Goal: Task Accomplishment & Management: Complete application form

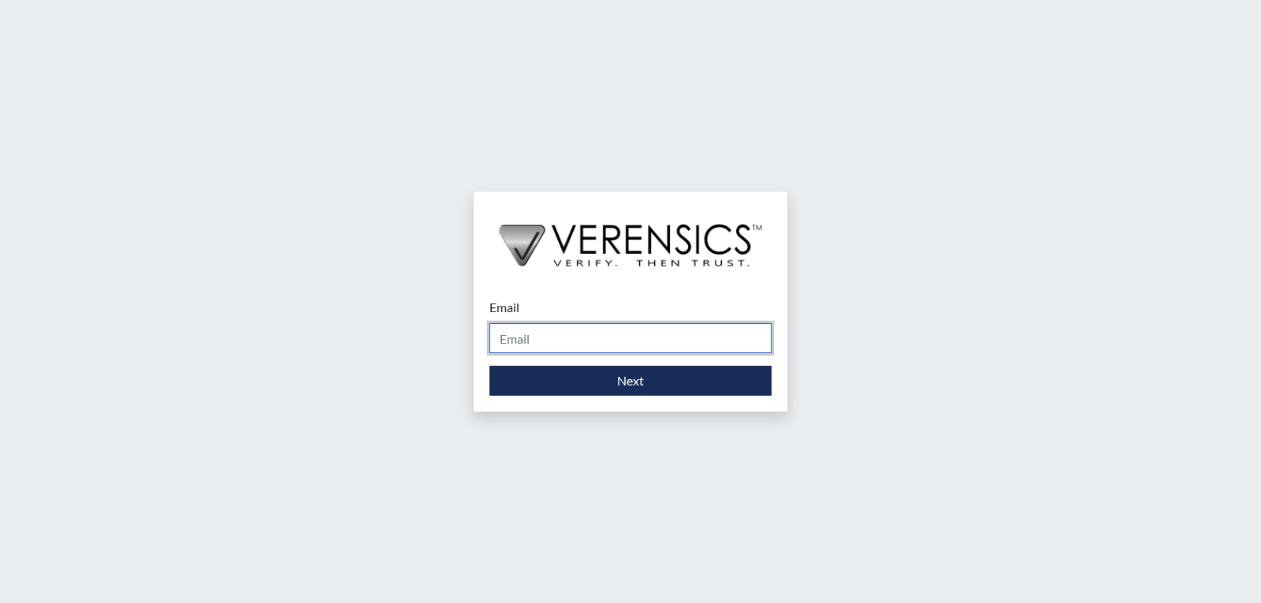
click at [673, 339] on input "Email" at bounding box center [630, 338] width 282 height 30
type input "[PERSON_NAME][EMAIL_ADDRESS][PERSON_NAME][DOMAIN_NAME]"
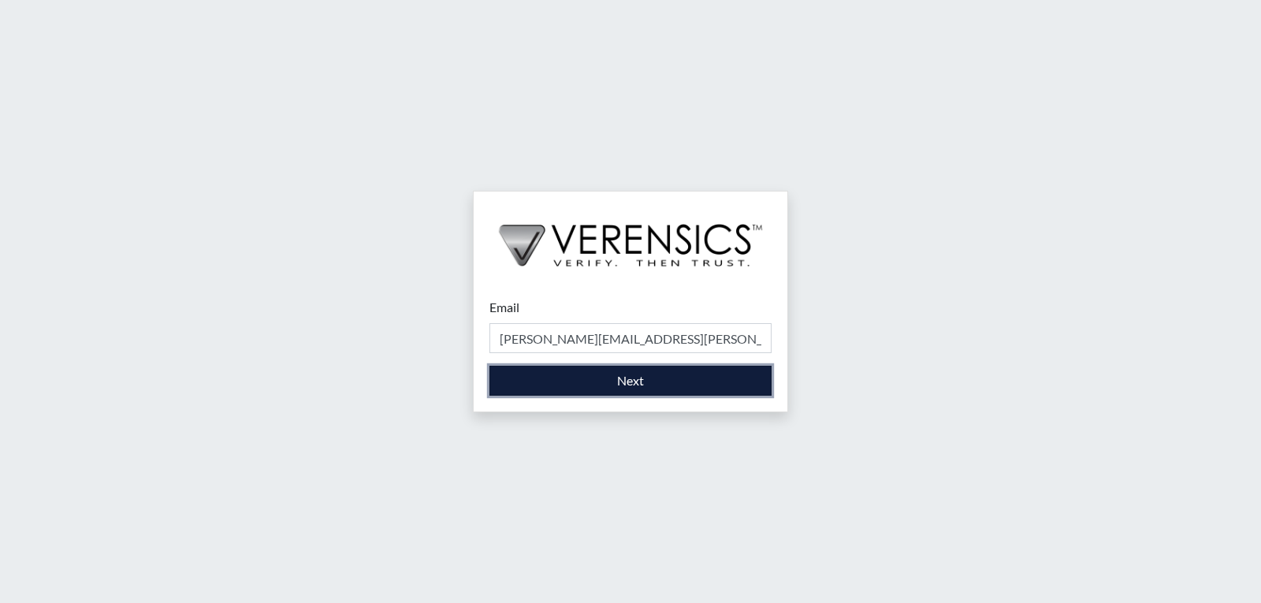
click at [648, 387] on button "Next" at bounding box center [630, 381] width 282 height 30
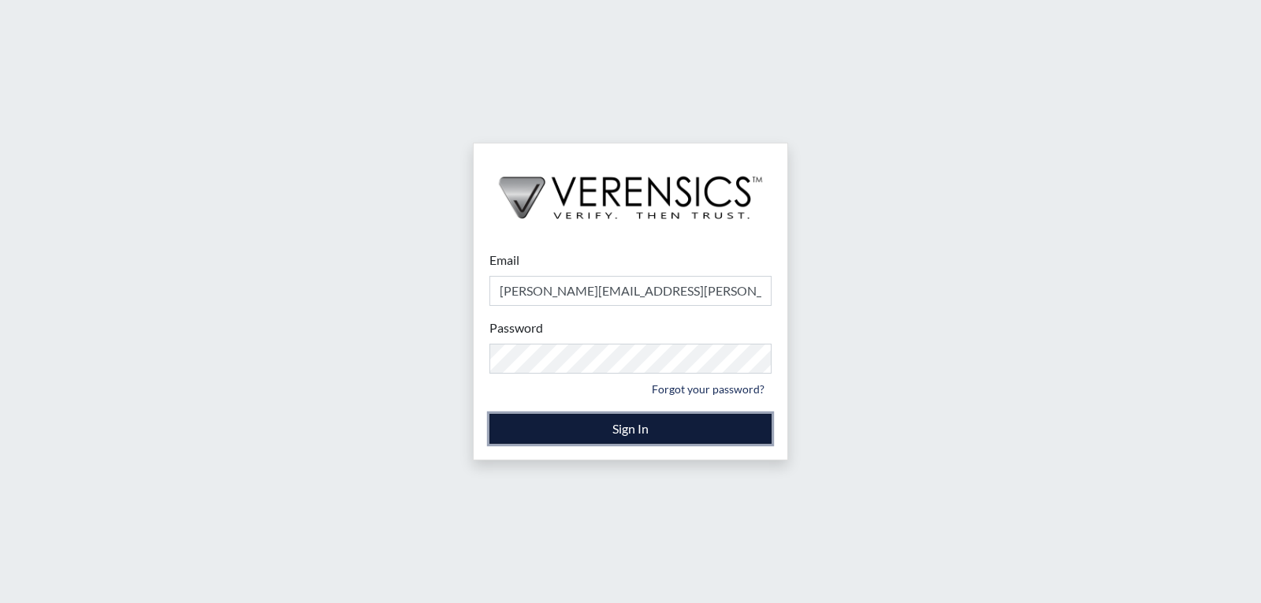
click at [638, 428] on button "Sign In" at bounding box center [630, 429] width 282 height 30
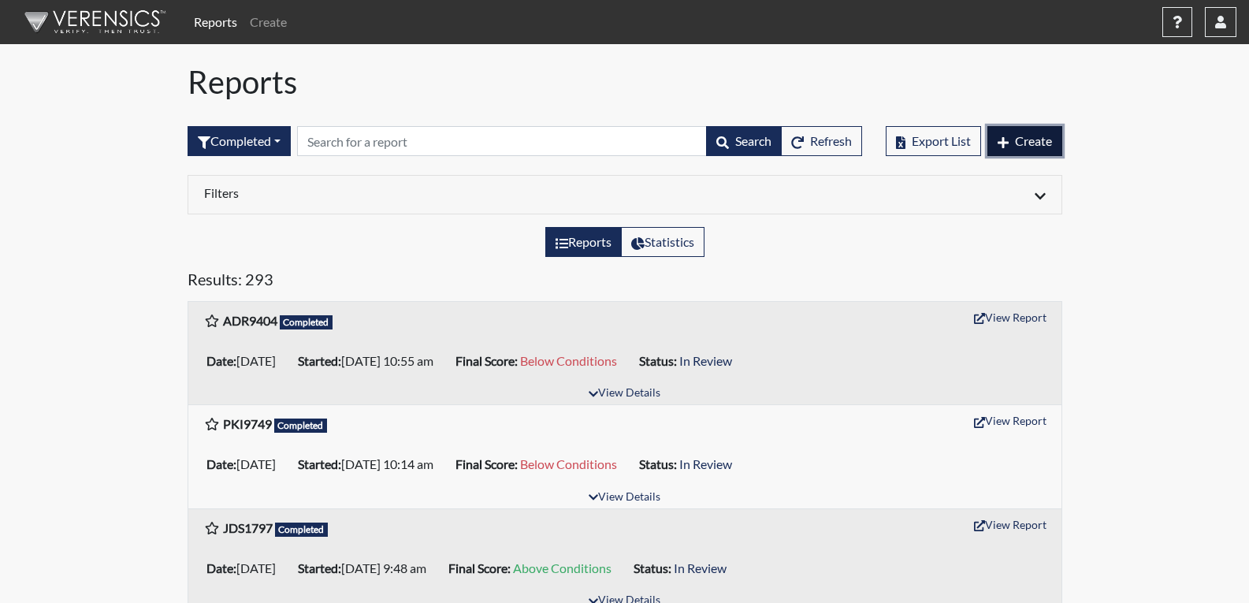
click at [1035, 133] on span "Create" at bounding box center [1033, 140] width 37 height 15
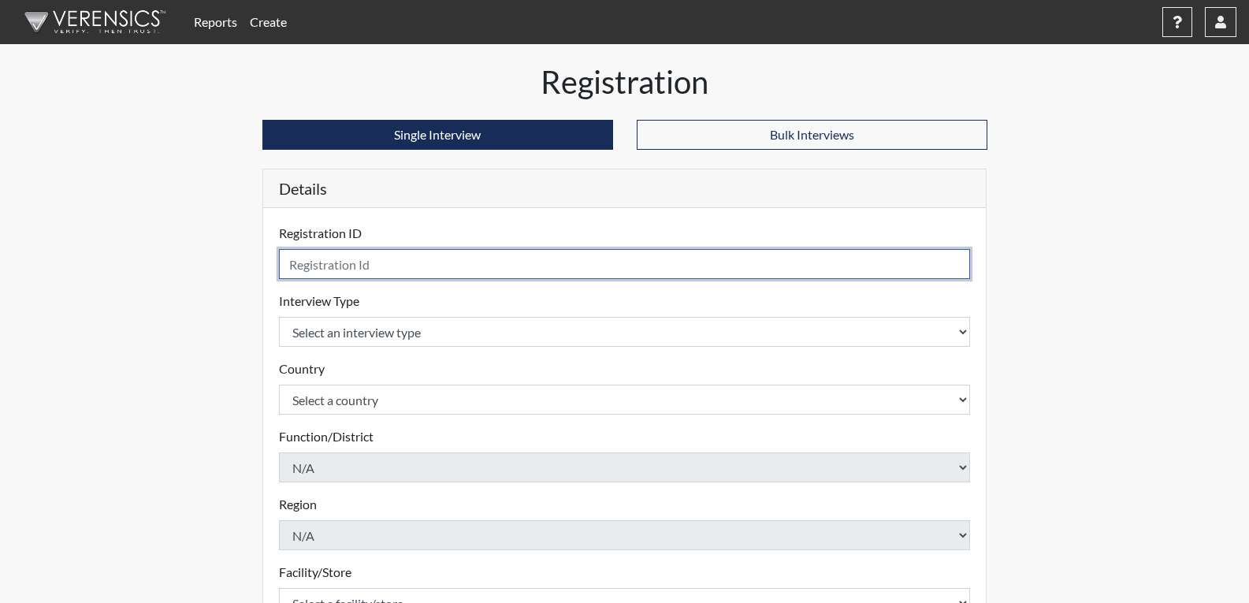
click at [341, 266] on input "text" at bounding box center [625, 264] width 692 height 30
type input "RLN6841"
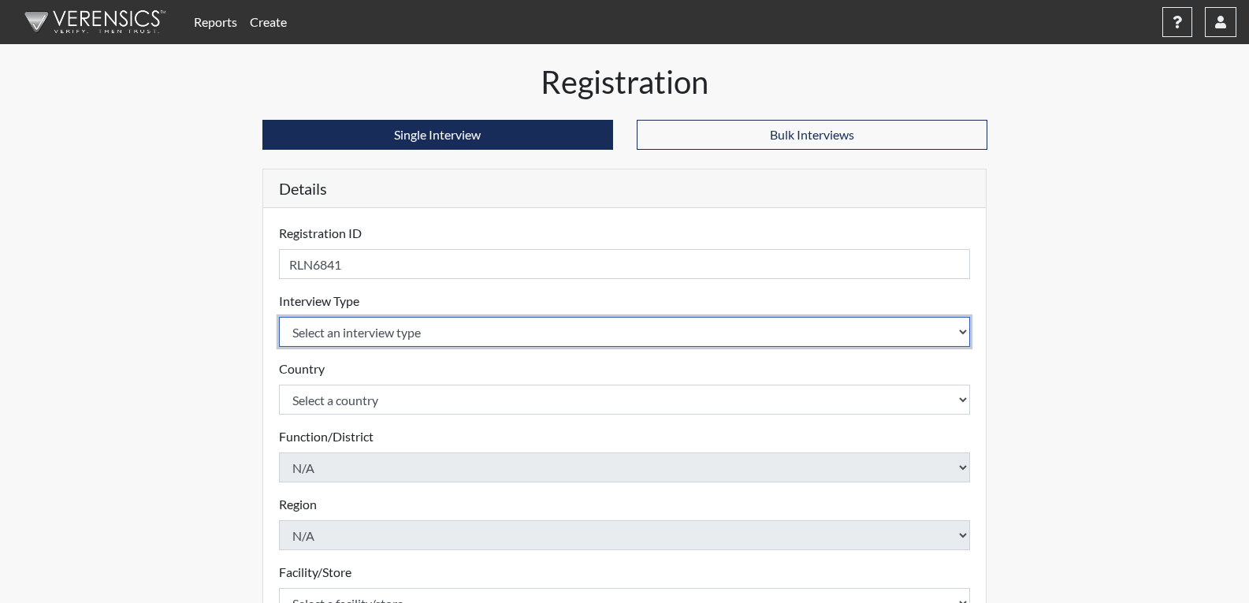
click at [344, 333] on select "Select an interview type Corrections Pre-Employment" at bounding box center [625, 332] width 692 height 30
select select "ff733e93-e1bf-11ea-9c9f-0eff0cf7eb8f"
click at [279, 317] on select "Select an interview type Corrections Pre-Employment" at bounding box center [625, 332] width 692 height 30
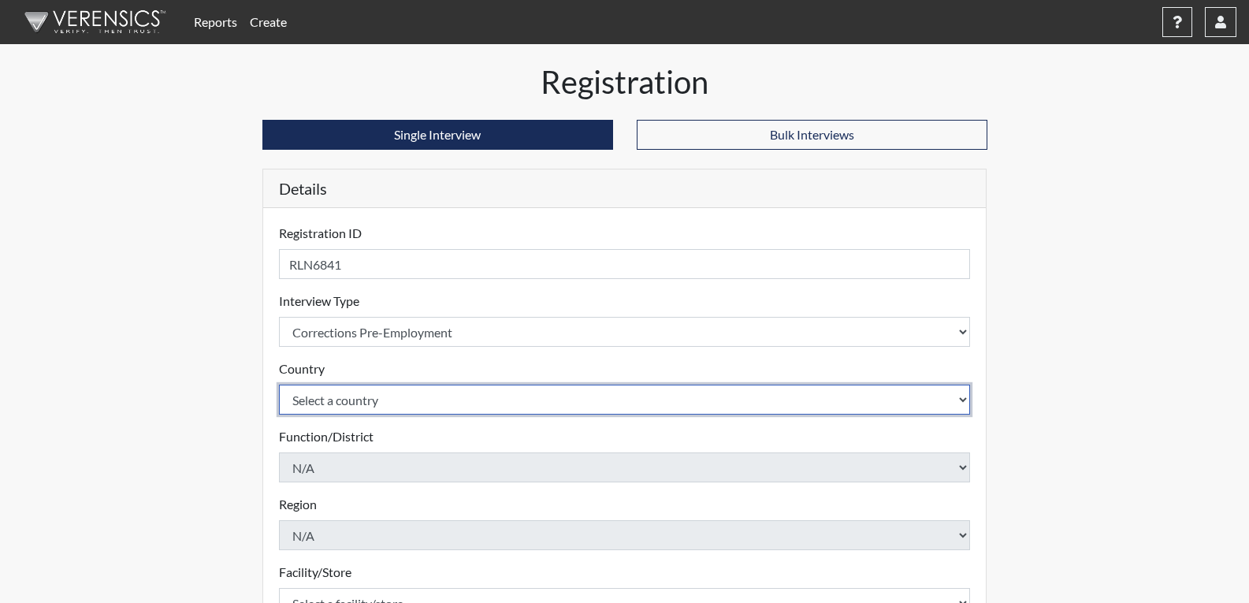
click at [344, 396] on select "Select a country [GEOGRAPHIC_DATA] [GEOGRAPHIC_DATA]" at bounding box center [625, 400] width 692 height 30
select select "united-states-of-[GEOGRAPHIC_DATA]"
click at [279, 385] on select "Select a country [GEOGRAPHIC_DATA] [GEOGRAPHIC_DATA]" at bounding box center [625, 400] width 692 height 30
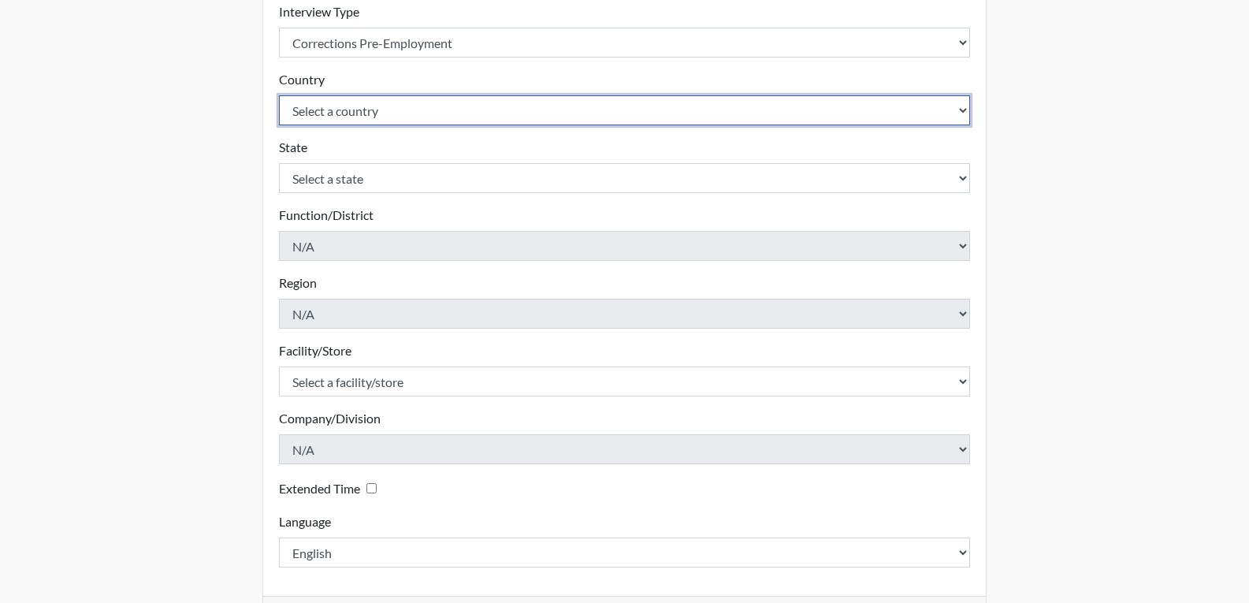
scroll to position [315, 0]
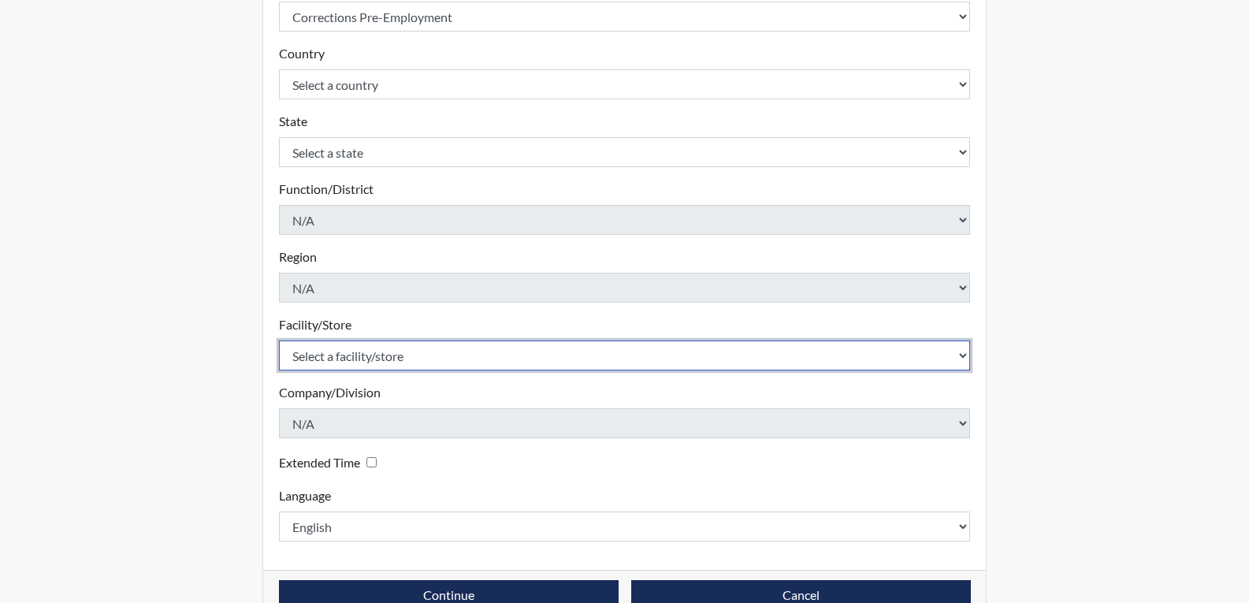
click at [405, 361] on select "Select a facility/store [PERSON_NAME]" at bounding box center [625, 356] width 692 height 30
select select "022d70d9-6788-4b21-95d9-d3ba1afe1ec8"
click at [279, 341] on select "Select a facility/store [PERSON_NAME]" at bounding box center [625, 356] width 692 height 30
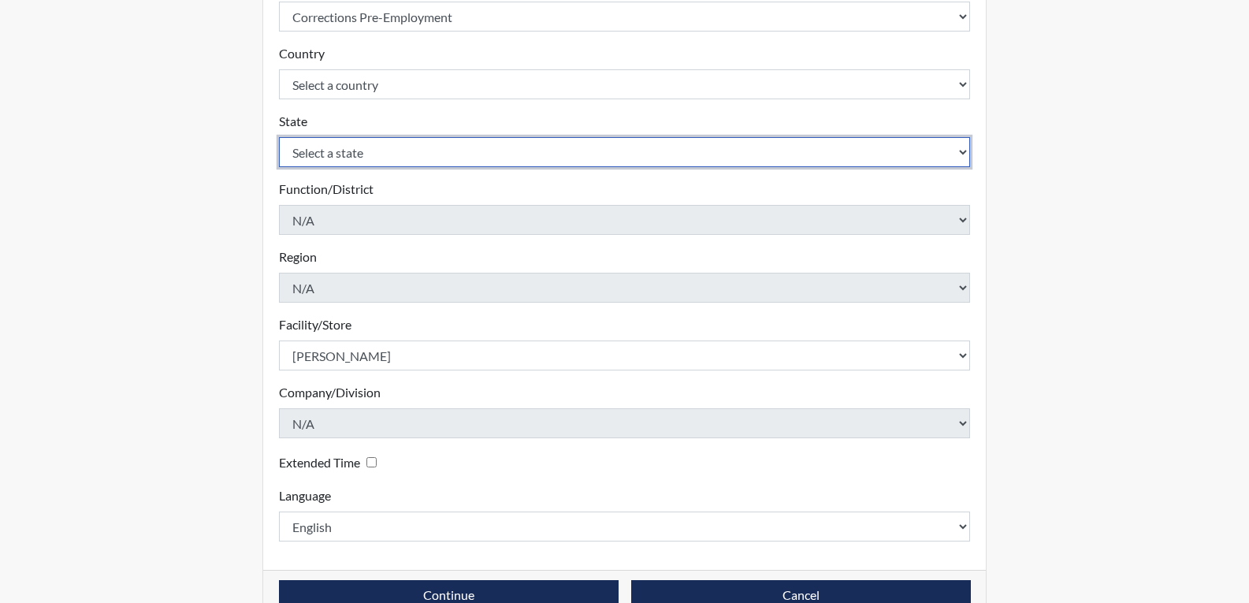
click at [378, 150] on select "Select a state [US_STATE] [US_STATE] [US_STATE] [US_STATE] [US_STATE] [US_STATE…" at bounding box center [625, 152] width 692 height 30
select select "GA"
click at [279, 137] on select "Select a state [US_STATE] [US_STATE] [US_STATE] [US_STATE] [US_STATE] [US_STATE…" at bounding box center [625, 152] width 692 height 30
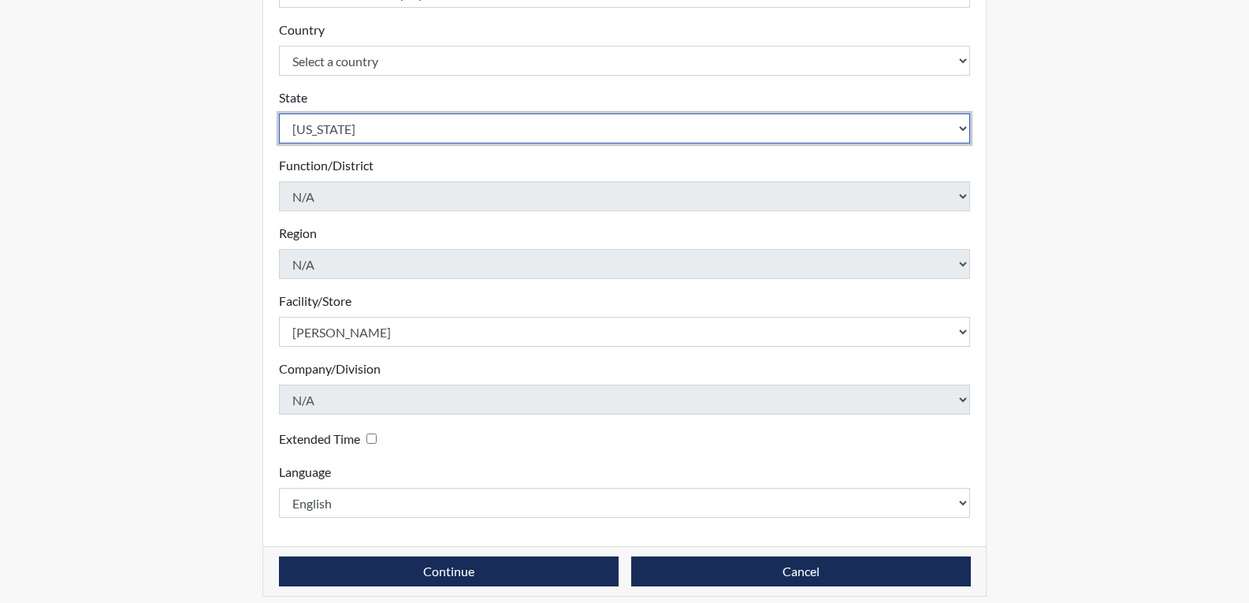
scroll to position [352, 0]
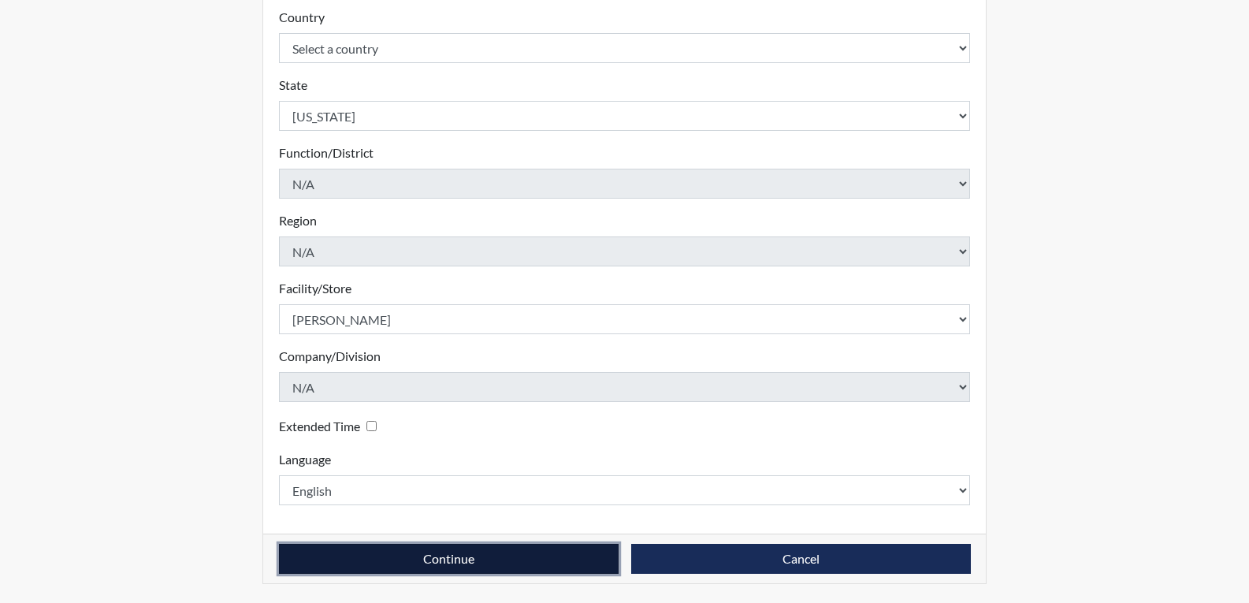
click at [482, 552] on button "Continue" at bounding box center [449, 559] width 340 height 30
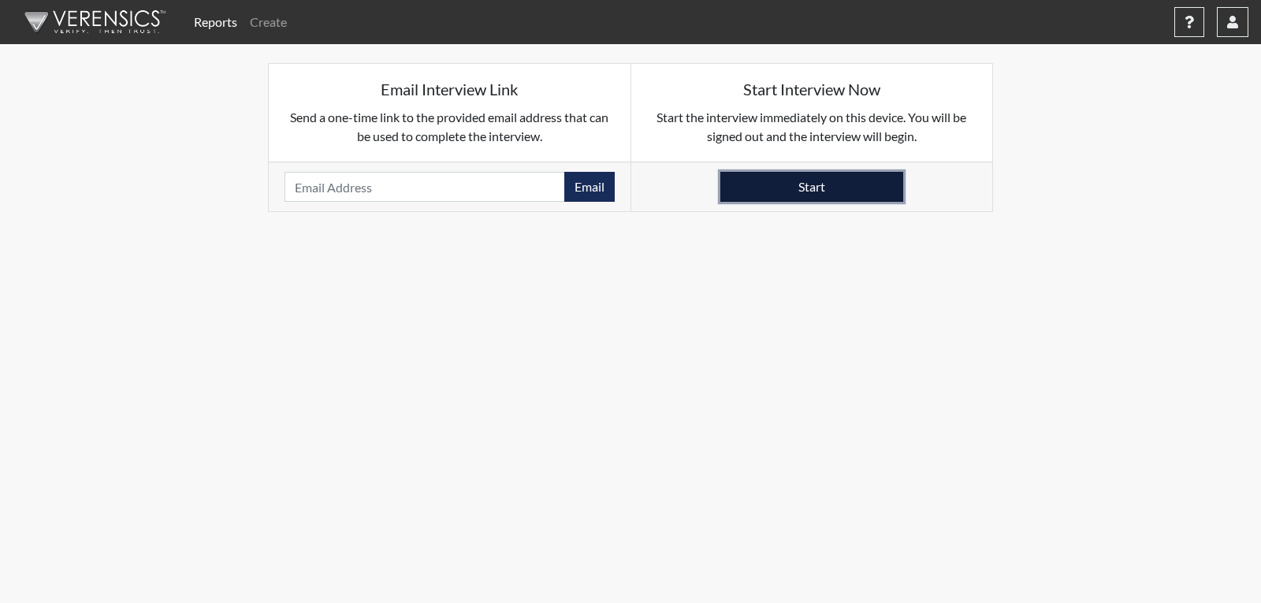
click at [745, 181] on button "Start" at bounding box center [811, 187] width 183 height 30
